Goal: Task Accomplishment & Management: Use online tool/utility

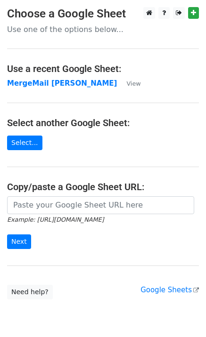
click at [31, 84] on strong "MergeMail [PERSON_NAME]" at bounding box center [62, 83] width 110 height 8
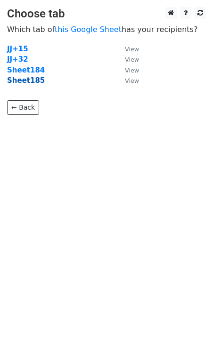
click at [26, 81] on strong "Sheet185" at bounding box center [26, 80] width 38 height 8
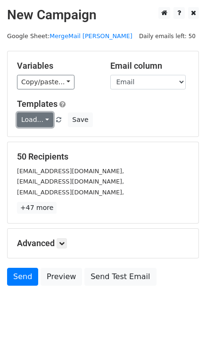
click at [25, 115] on link "Load..." at bounding box center [35, 120] width 36 height 15
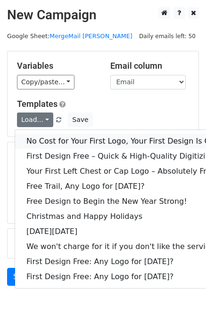
click at [61, 135] on link "No Cost for Your First Logo, Your First Design Is On Us!" at bounding box center [128, 141] width 226 height 15
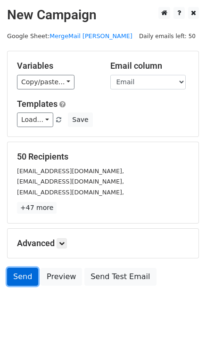
click at [25, 278] on link "Send" at bounding box center [22, 277] width 31 height 18
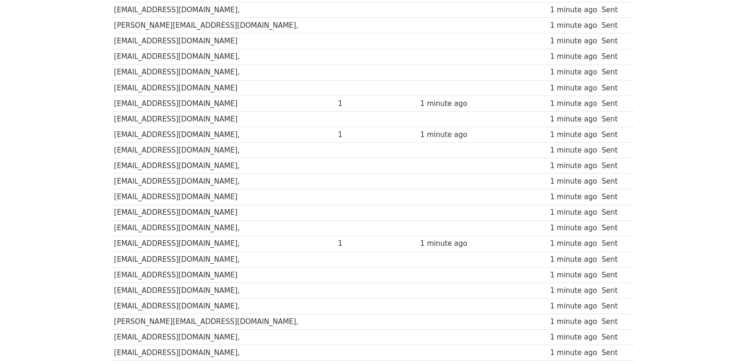
scroll to position [628, 0]
